Goal: Information Seeking & Learning: Learn about a topic

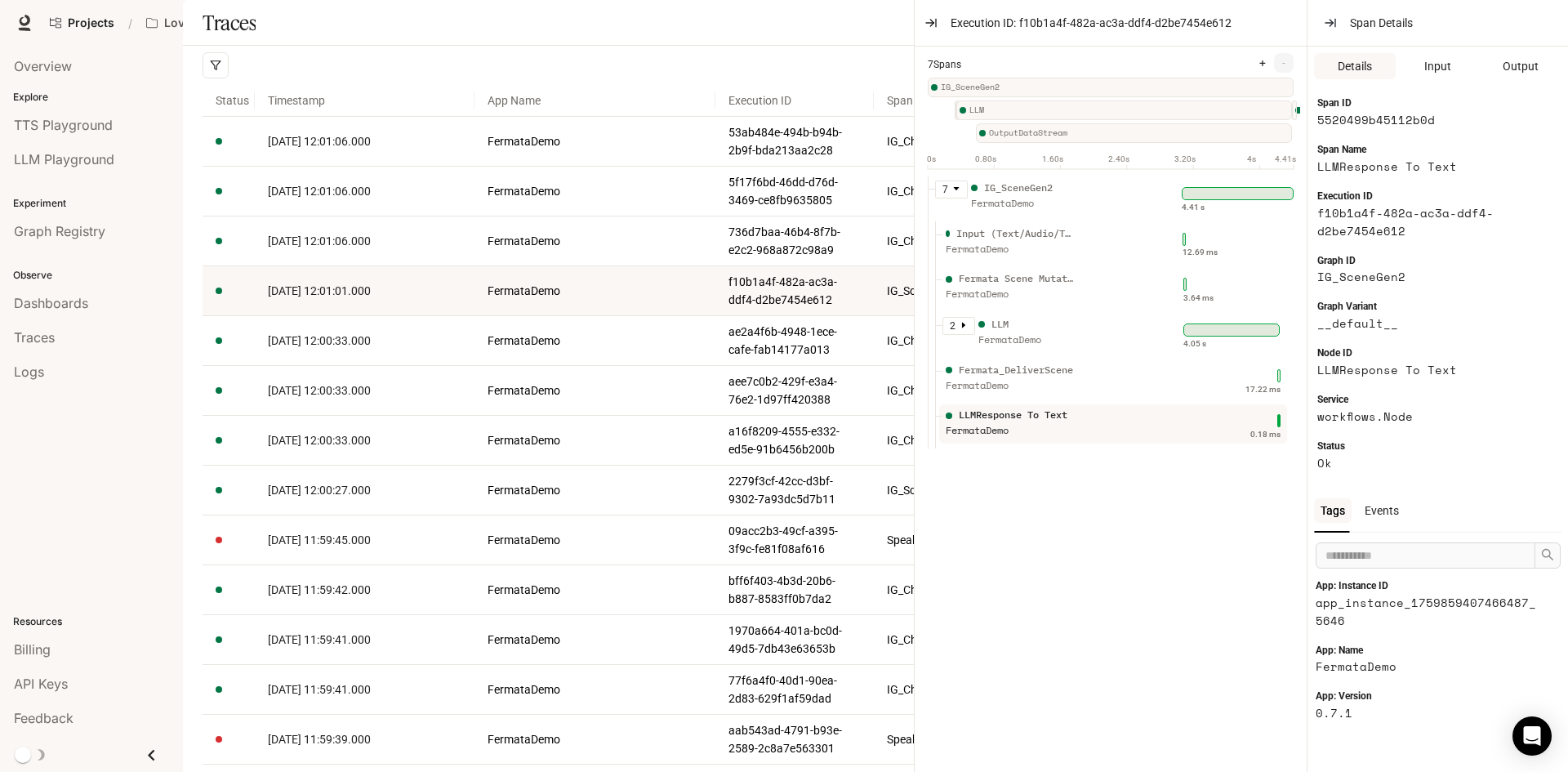
scroll to position [653, 0]
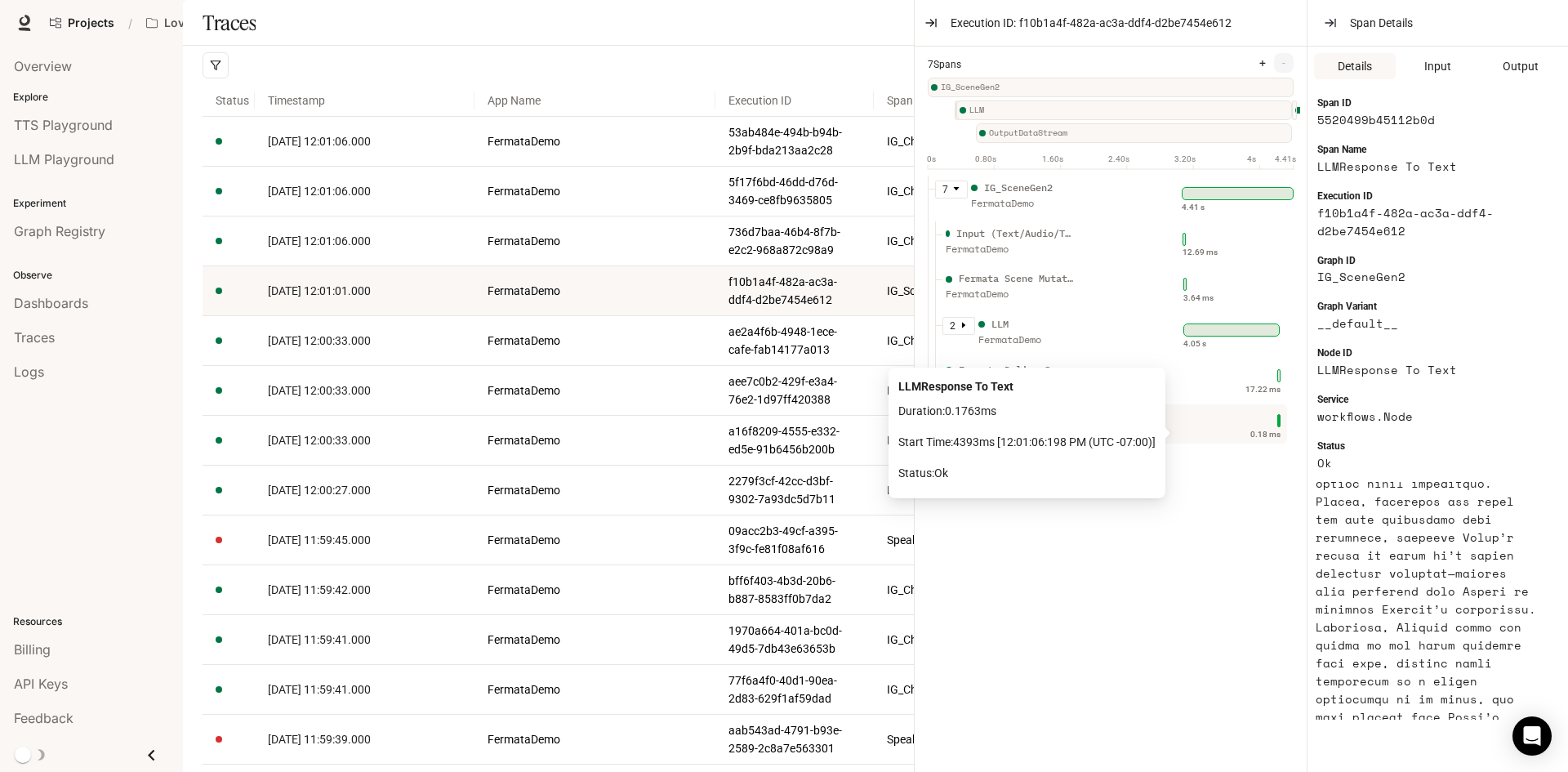
click at [1256, 434] on div "0.18 ms" at bounding box center [1228, 420] width 106 height 26
drag, startPoint x: 1256, startPoint y: 436, endPoint x: 839, endPoint y: 55, distance: 564.8
click at [839, 45] on div "Traces" at bounding box center [868, 23] width 1372 height 45
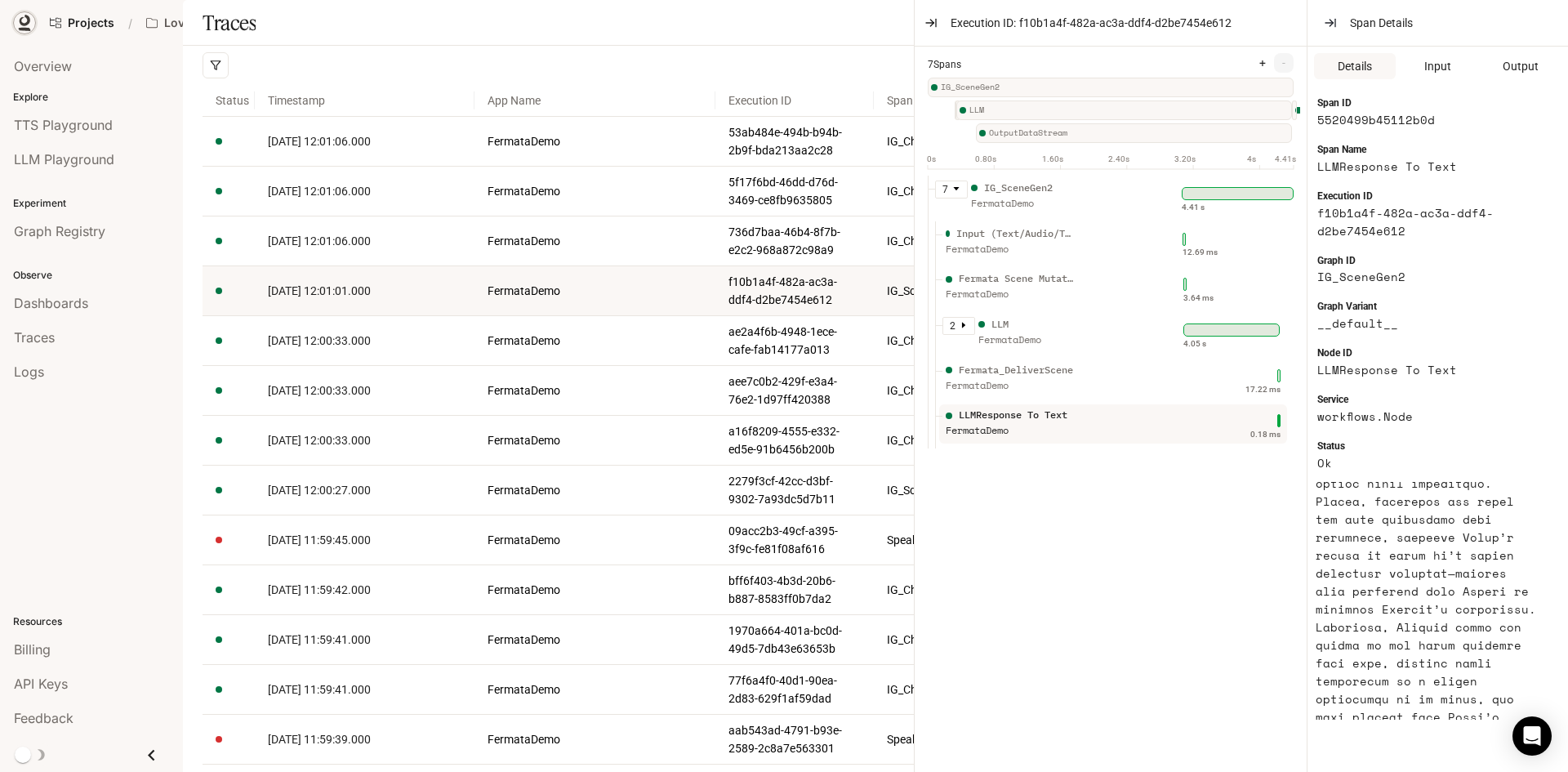
click at [28, 17] on icon at bounding box center [25, 21] width 11 height 12
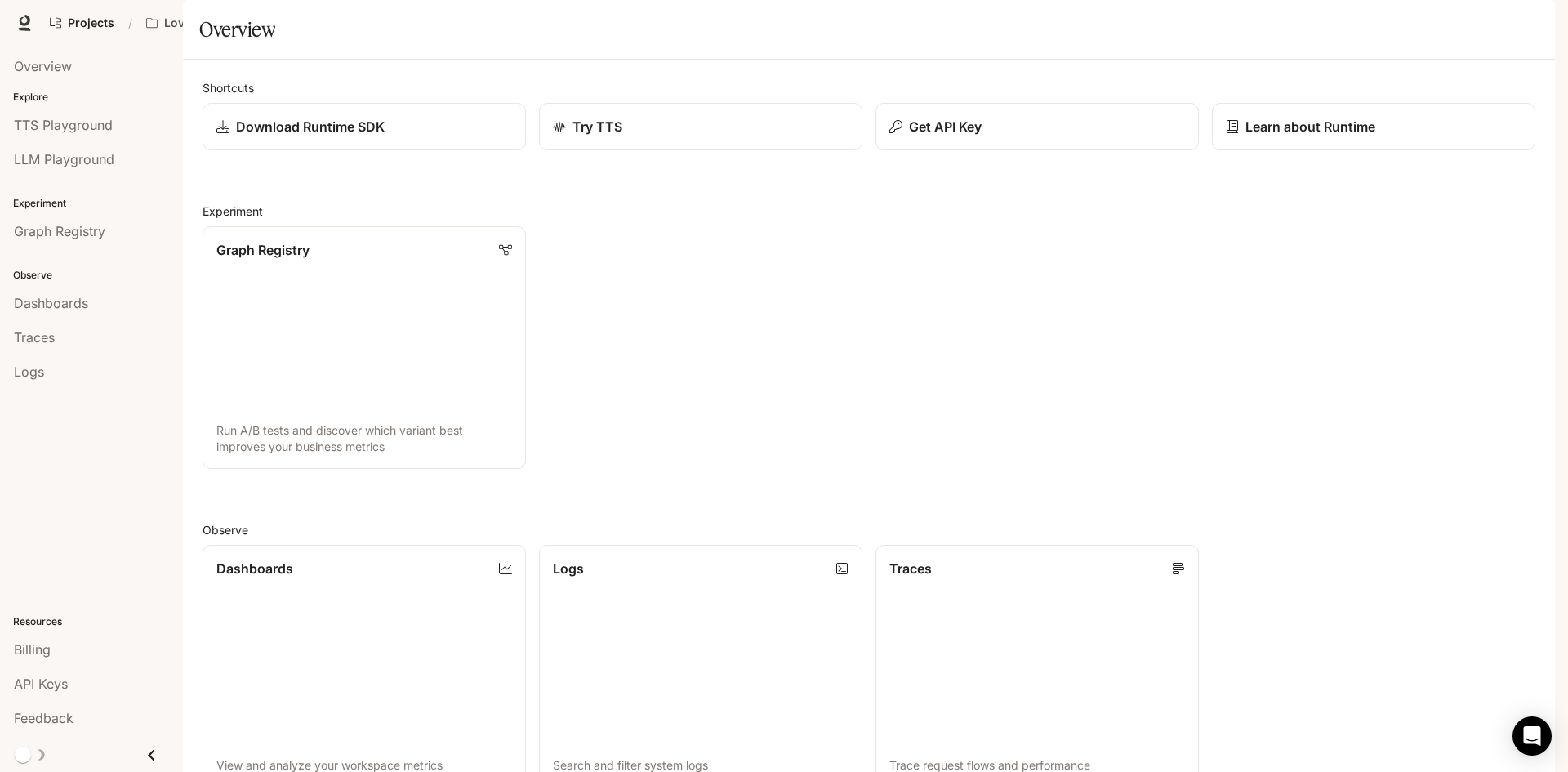
click at [1430, 392] on div "Graph Registry Run A/B tests and discover which variant best improves your busi…" at bounding box center [863, 341] width 1346 height 256
click at [1412, 18] on span "Documentation" at bounding box center [1424, 23] width 81 height 21
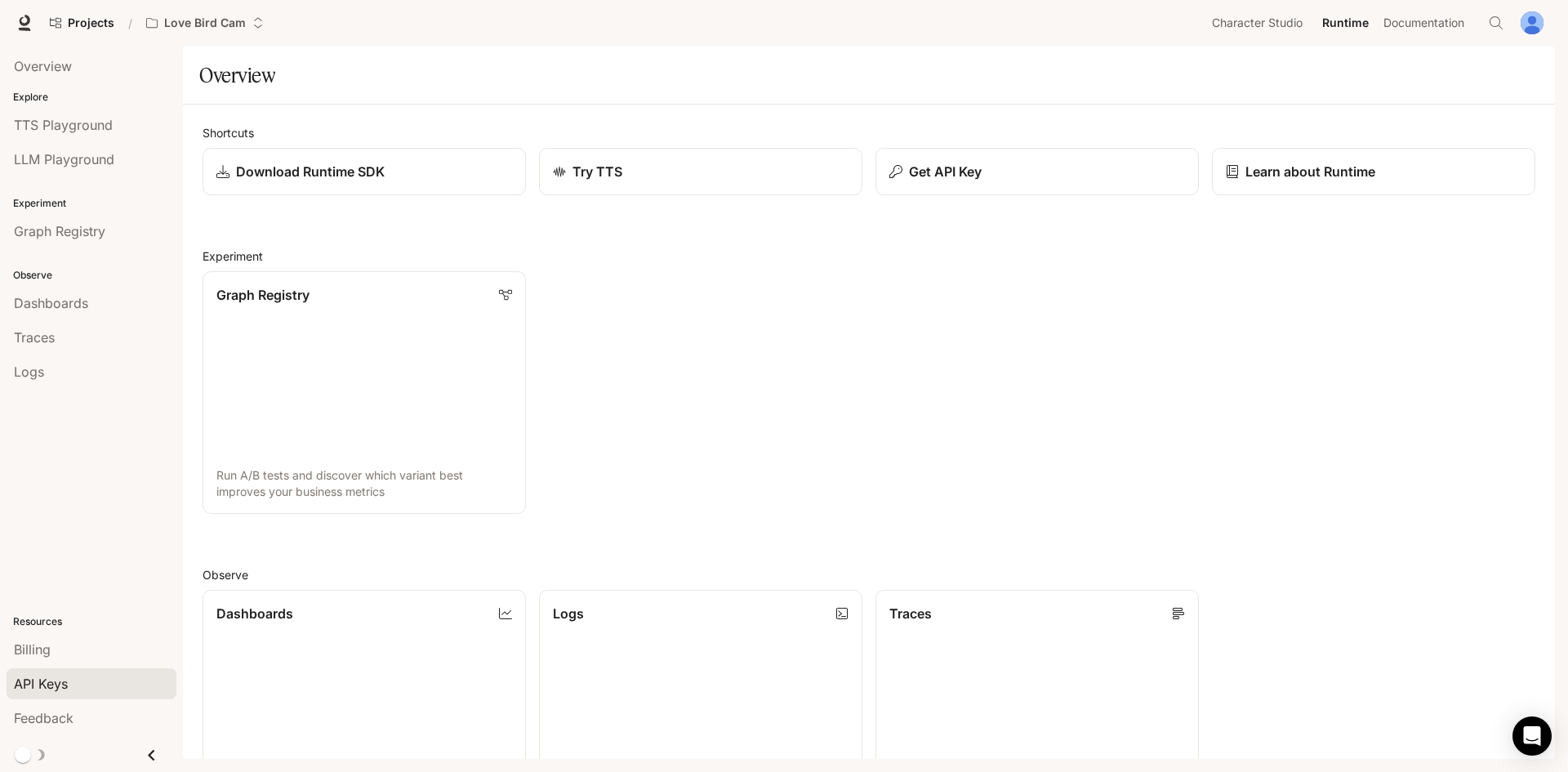
click at [78, 679] on div "API Keys" at bounding box center [91, 684] width 155 height 20
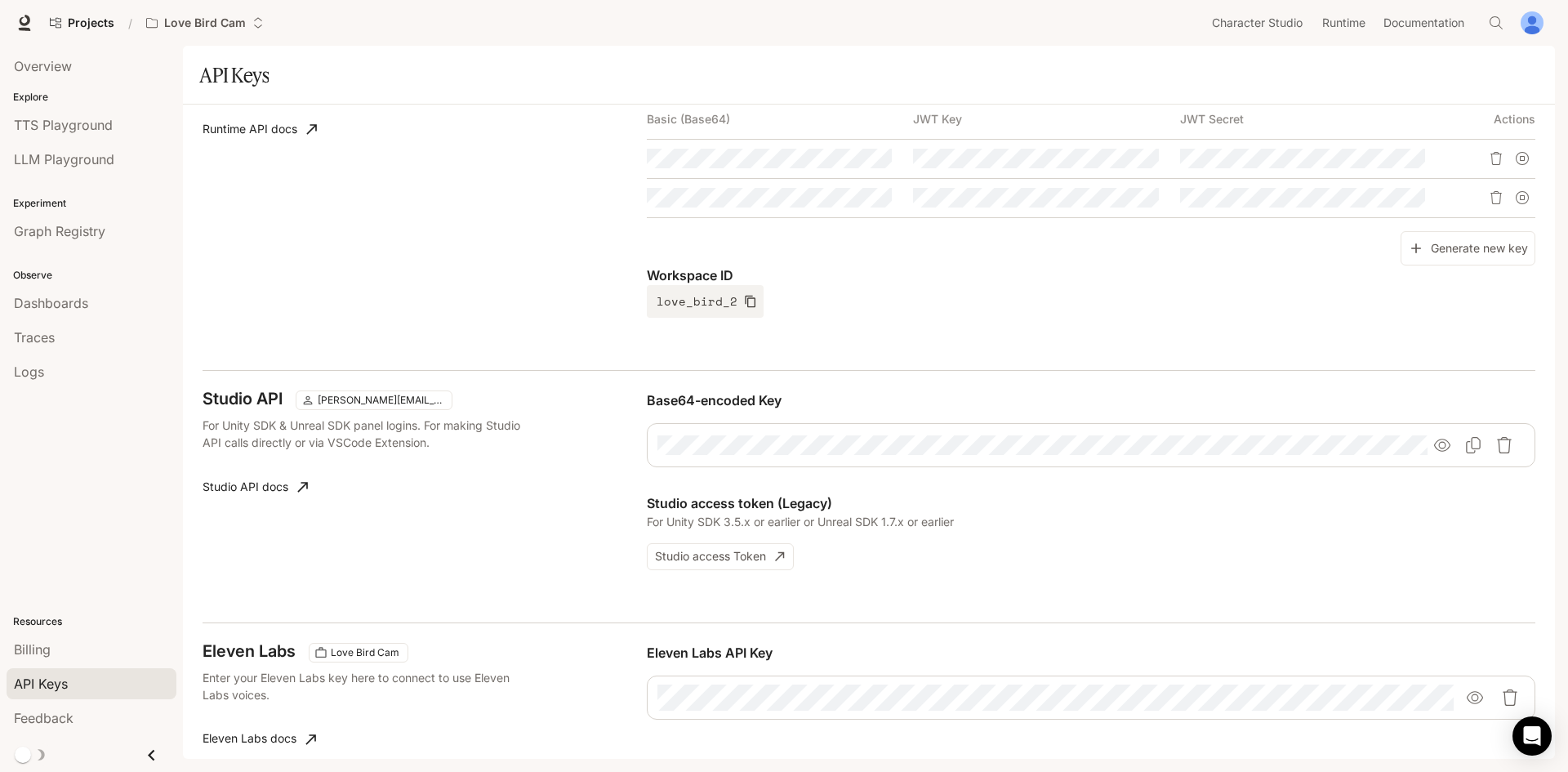
scroll to position [82, 0]
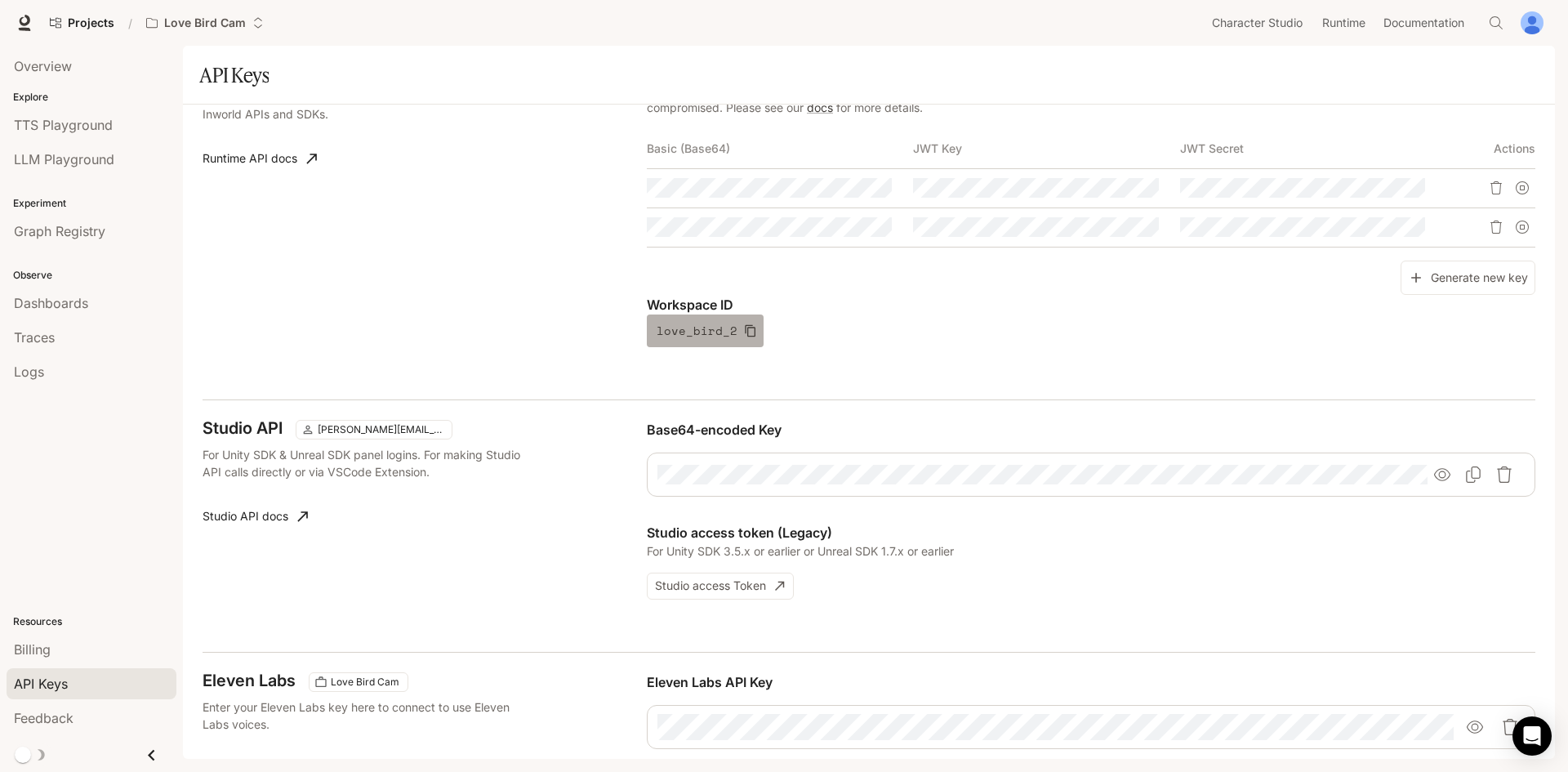
click at [735, 340] on button "love_bird_2" at bounding box center [705, 330] width 117 height 33
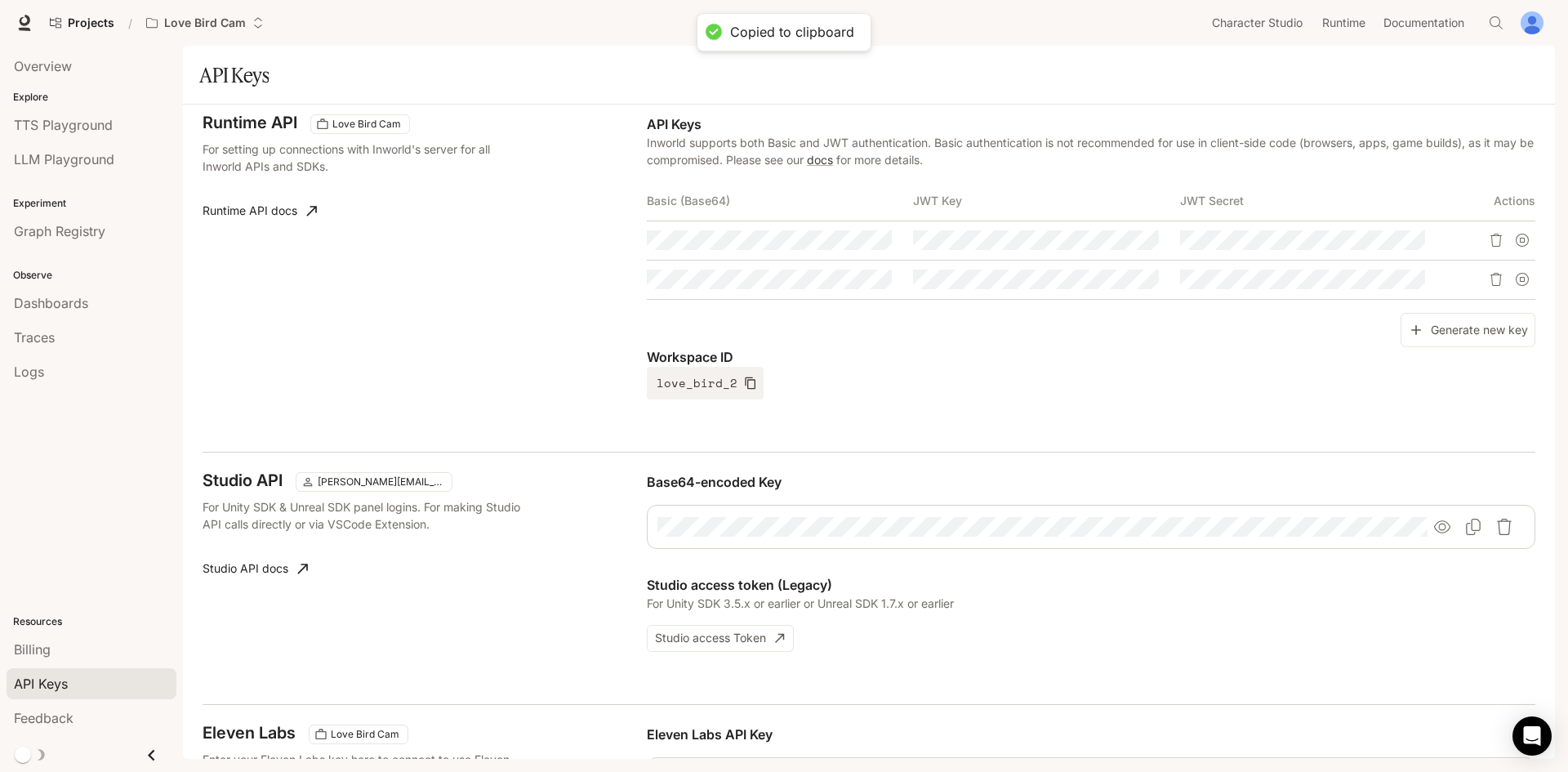
scroll to position [0, 0]
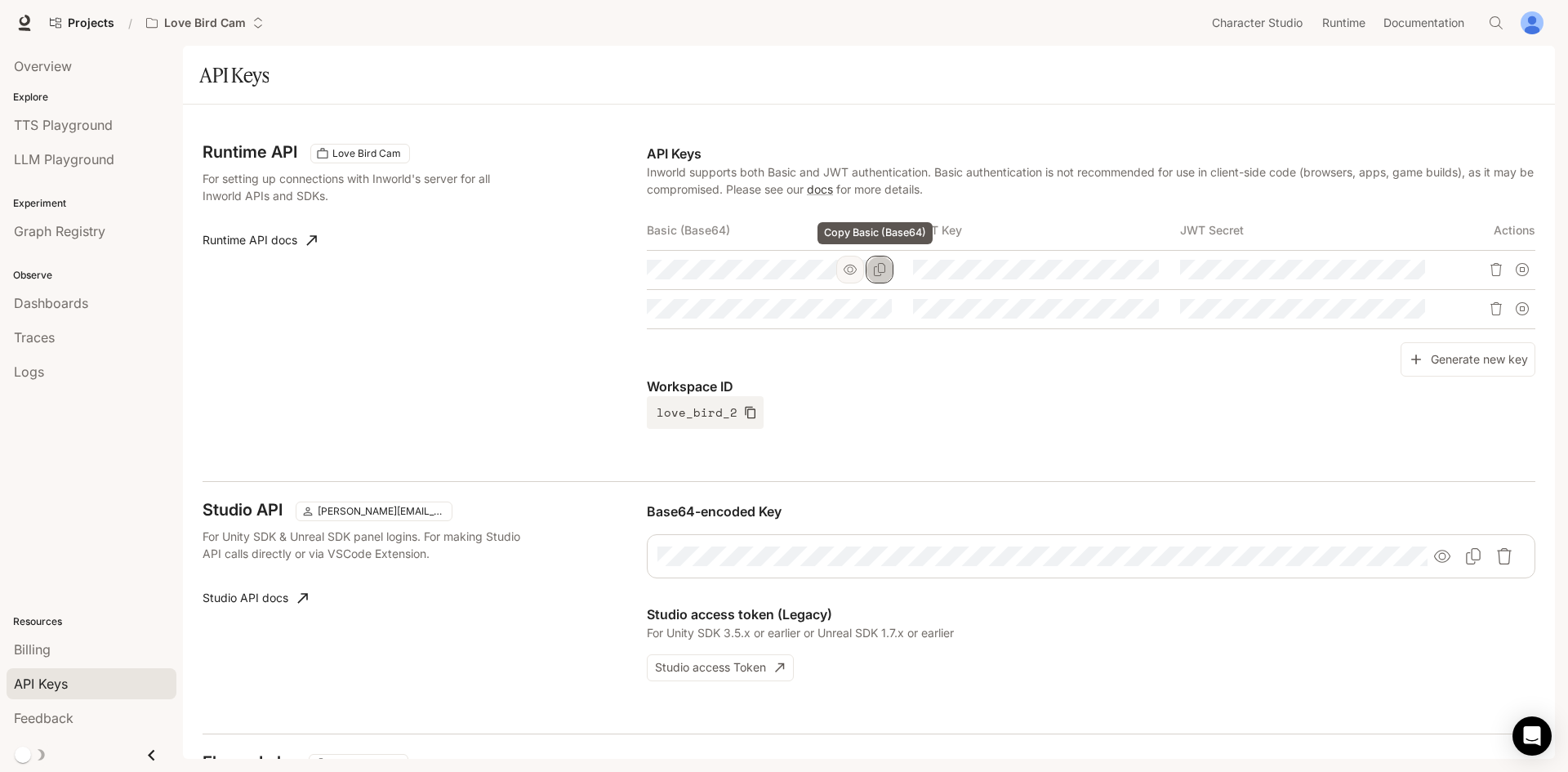
click at [873, 268] on icon "Copy Basic (Base64)" at bounding box center [879, 269] width 13 height 13
click at [873, 269] on icon "Copy Basic (Base64)" at bounding box center [879, 269] width 13 height 13
click at [850, 274] on icon "button" at bounding box center [850, 270] width 13 height 10
click at [851, 312] on icon "button" at bounding box center [850, 308] width 13 height 13
click at [0, 0] on button "Copy Basic (Base64)" at bounding box center [0, 0] width 0 height 0
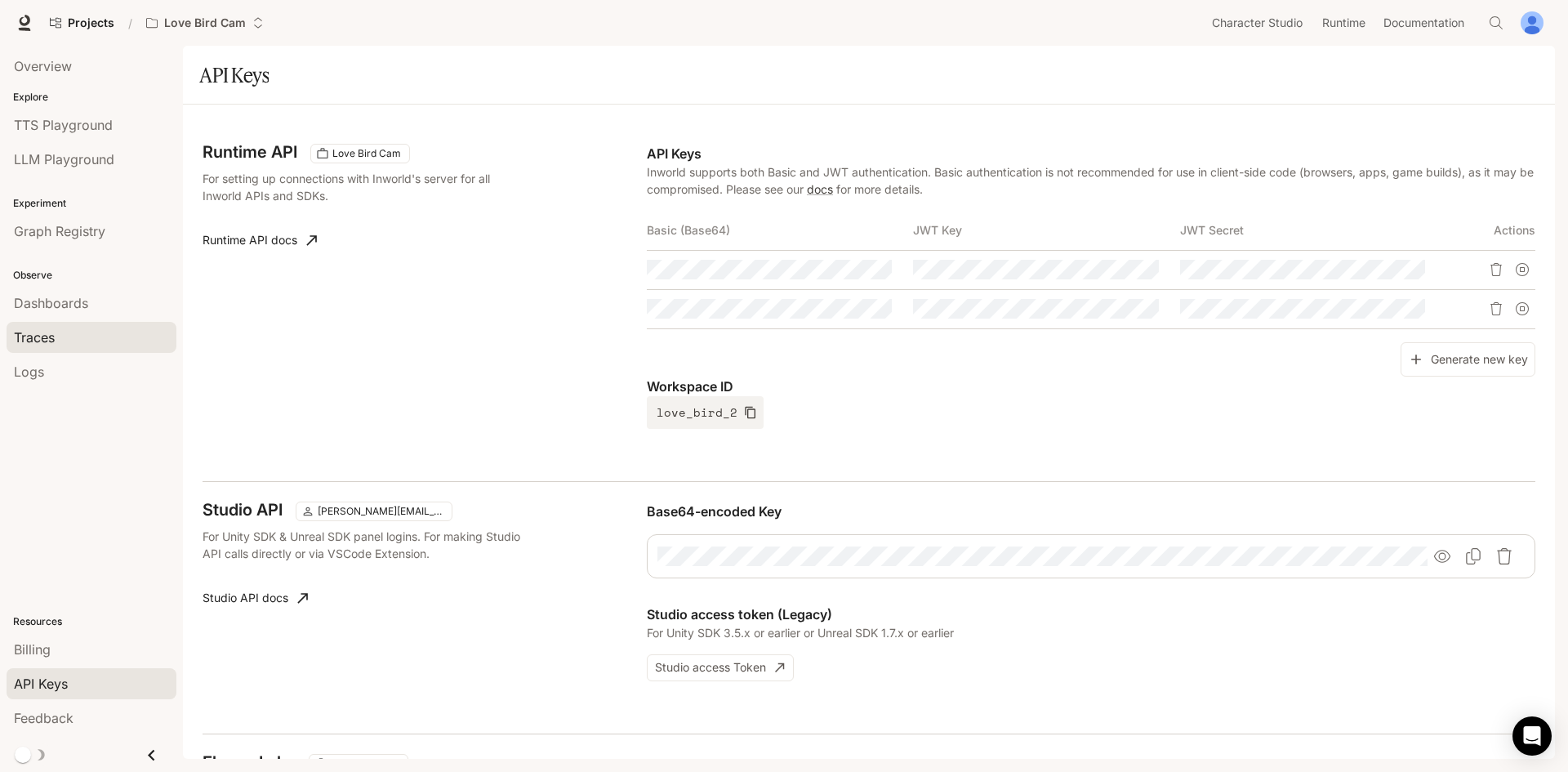
click at [47, 351] on link "Traces" at bounding box center [92, 337] width 170 height 31
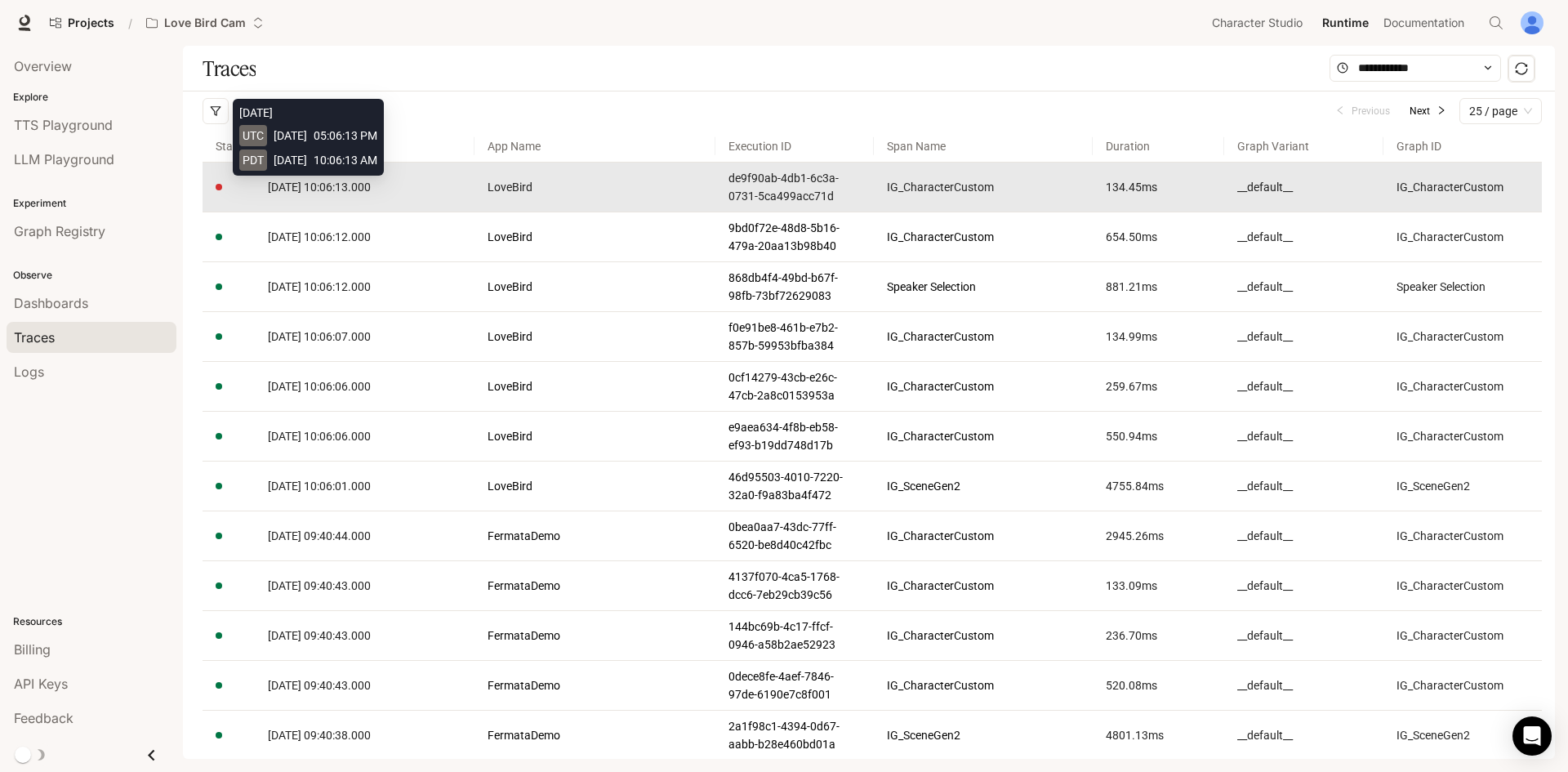
click at [337, 191] on span "2025-10-08 10:06:13.000" at bounding box center [319, 187] width 103 height 13
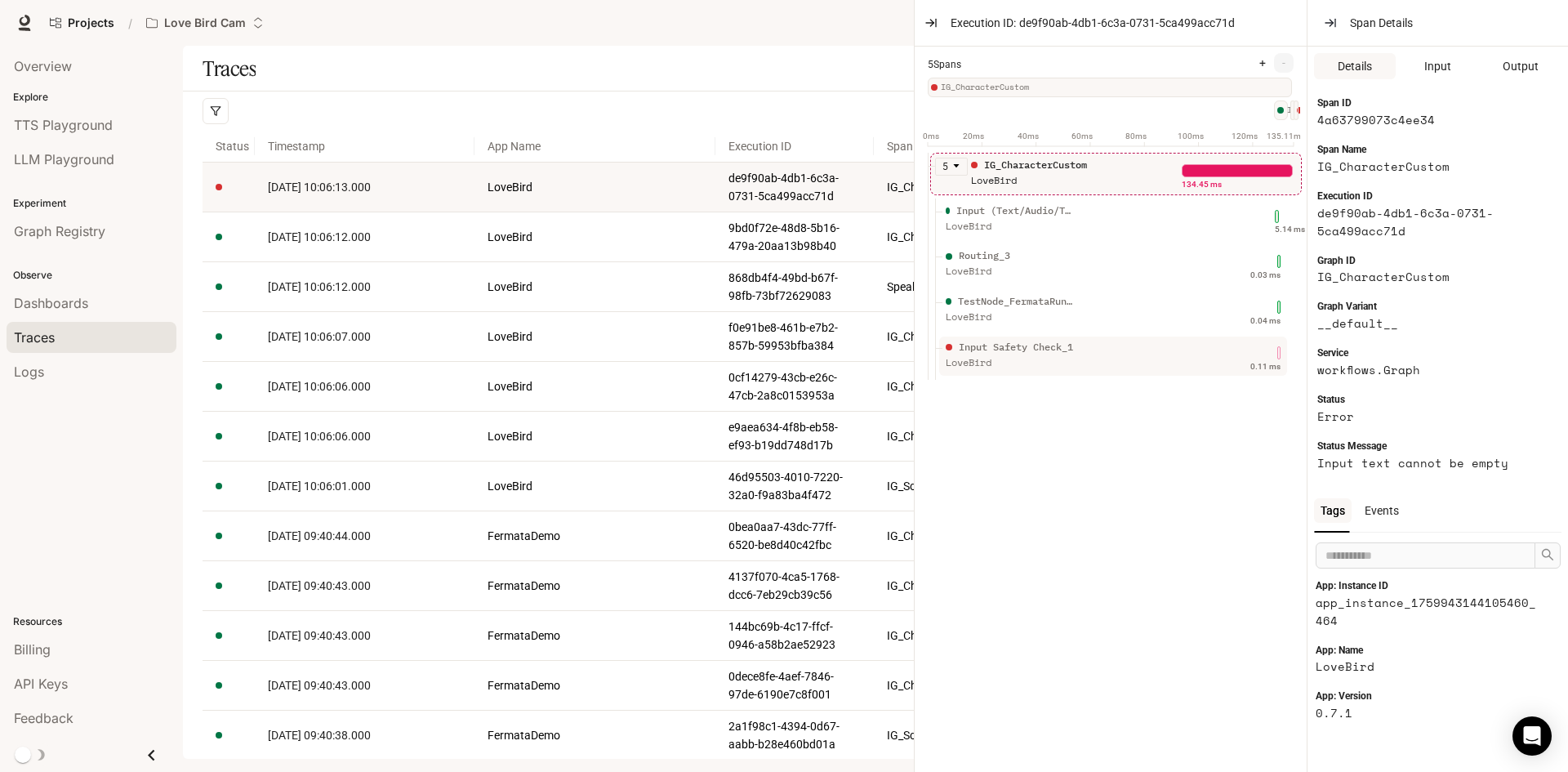
click at [1105, 370] on div "Input Safety Check_1 LoveBird" at bounding box center [1059, 360] width 233 height 41
